Goal: Information Seeking & Learning: Learn about a topic

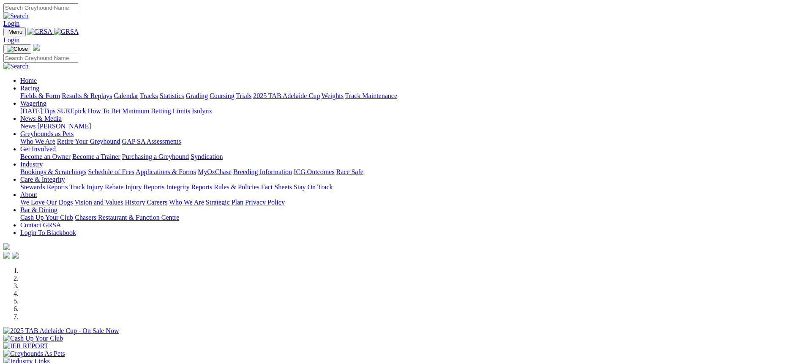
scroll to position [169, 0]
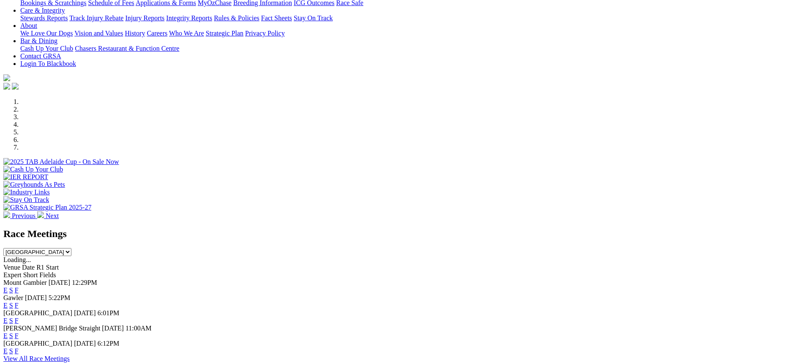
click at [19, 302] on link "F" at bounding box center [17, 305] width 4 height 7
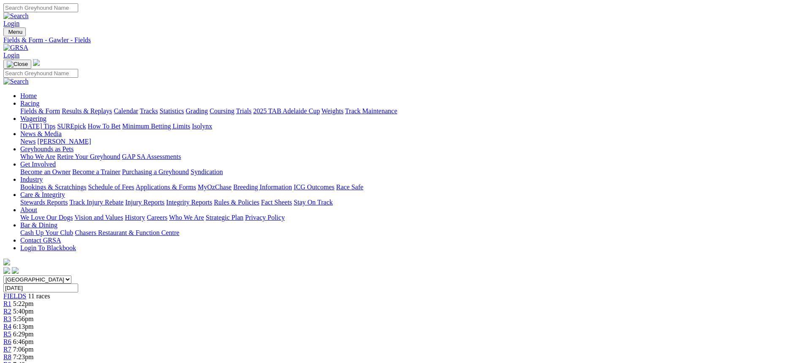
click at [60, 107] on link "Fields & Form" at bounding box center [40, 110] width 40 height 7
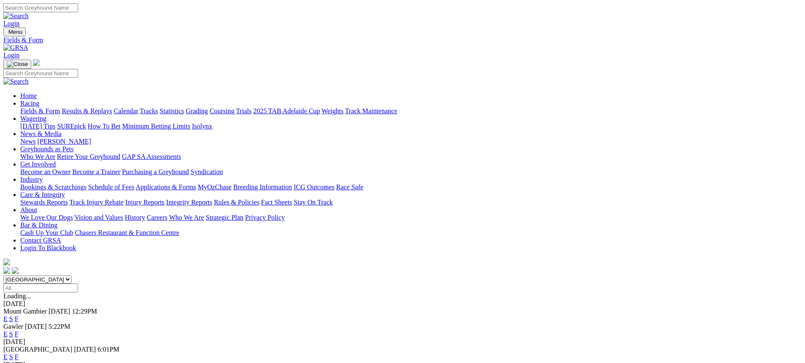
click at [19, 353] on link "F" at bounding box center [17, 356] width 4 height 7
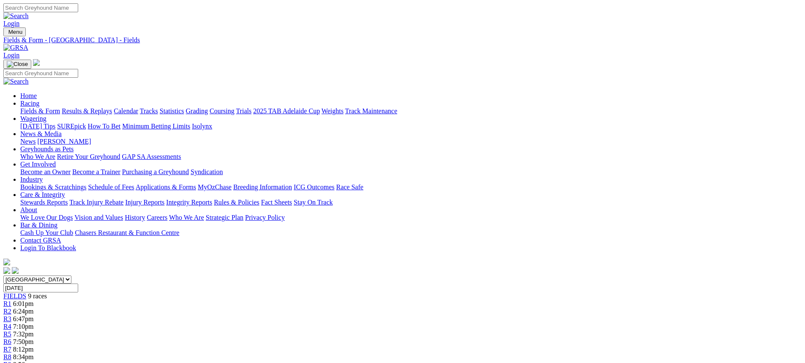
click at [60, 107] on link "Fields & Form" at bounding box center [40, 110] width 40 height 7
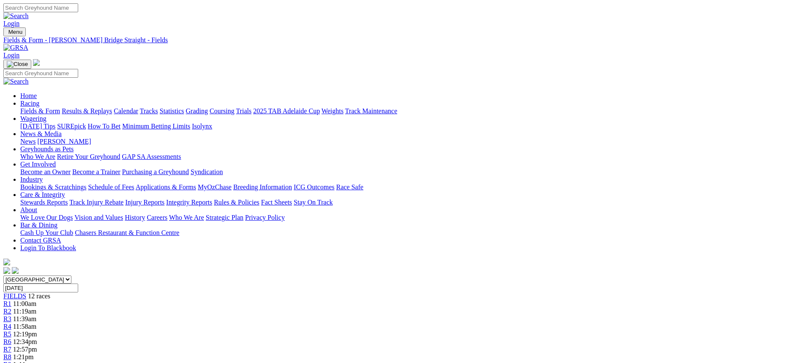
click at [60, 107] on link "Fields & Form" at bounding box center [40, 110] width 40 height 7
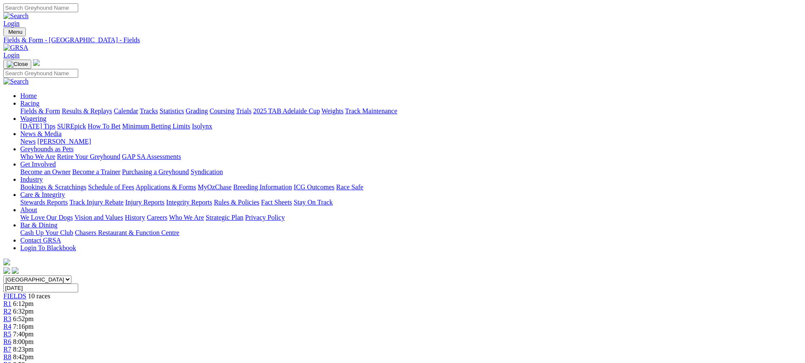
click at [60, 107] on link "Fields & Form" at bounding box center [40, 110] width 40 height 7
